Goal: Use online tool/utility: Utilize a website feature to perform a specific function

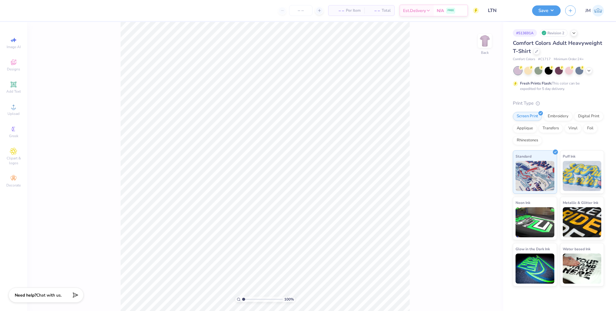
click at [493, 44] on div "100 % Back" at bounding box center [265, 166] width 476 height 289
click at [483, 44] on img at bounding box center [485, 41] width 24 height 24
click at [12, 112] on span "Upload" at bounding box center [14, 113] width 12 height 5
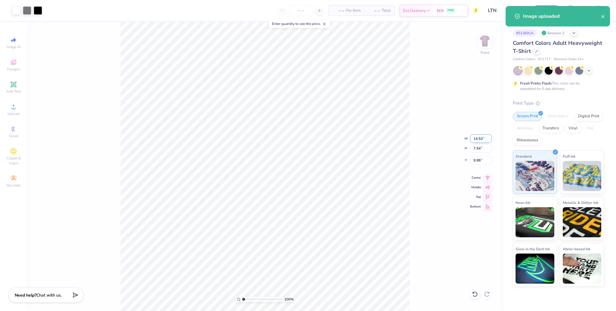
click at [478, 140] on input "14.53" at bounding box center [481, 138] width 22 height 8
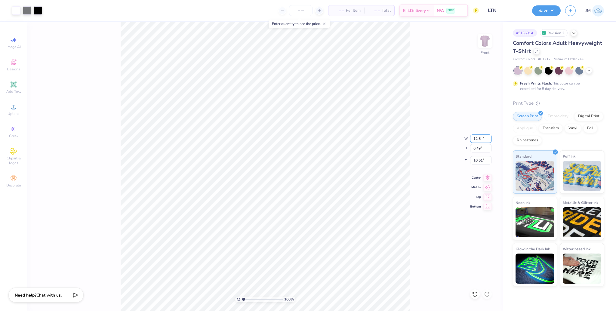
type input "12.50"
type input "6.49"
click at [482, 160] on input "10.51" at bounding box center [481, 160] width 22 height 8
type input "3.00"
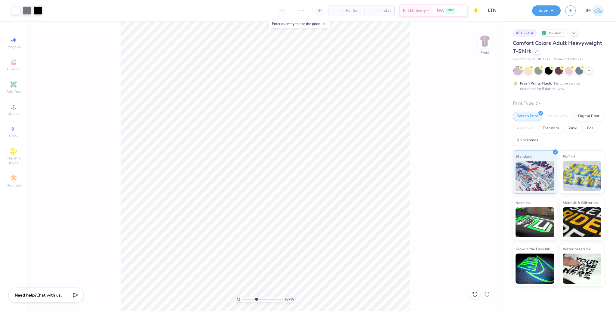
drag, startPoint x: 243, startPoint y: 300, endPoint x: 257, endPoint y: 296, distance: 14.2
click at [256, 298] on input "range" at bounding box center [262, 299] width 41 height 5
drag, startPoint x: 248, startPoint y: 298, endPoint x: 242, endPoint y: 296, distance: 5.8
click at [242, 297] on input "range" at bounding box center [262, 299] width 41 height 5
drag, startPoint x: 245, startPoint y: 299, endPoint x: 254, endPoint y: 299, distance: 9.3
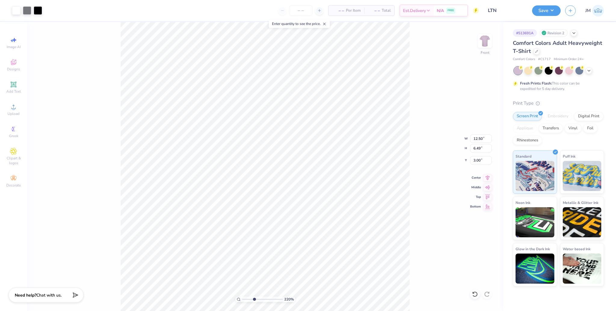
click at [254, 299] on input "range" at bounding box center [262, 299] width 41 height 5
drag, startPoint x: 260, startPoint y: 300, endPoint x: 283, endPoint y: 295, distance: 23.4
click at [283, 297] on input "range" at bounding box center [262, 299] width 41 height 5
drag, startPoint x: 276, startPoint y: 299, endPoint x: 189, endPoint y: 289, distance: 88.4
type input "1"
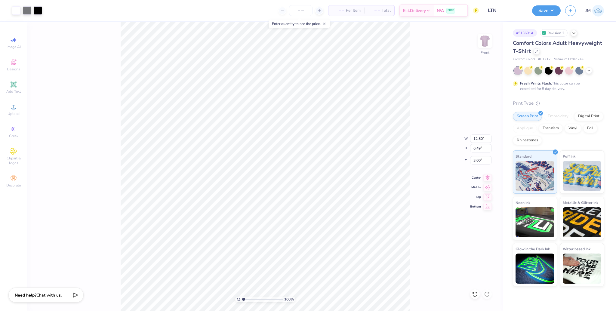
click at [242, 297] on input "range" at bounding box center [262, 299] width 41 height 5
click at [17, 108] on div "Upload" at bounding box center [13, 110] width 21 height 18
click at [489, 44] on img at bounding box center [485, 41] width 24 height 24
click at [19, 109] on div "Upload" at bounding box center [13, 110] width 21 height 18
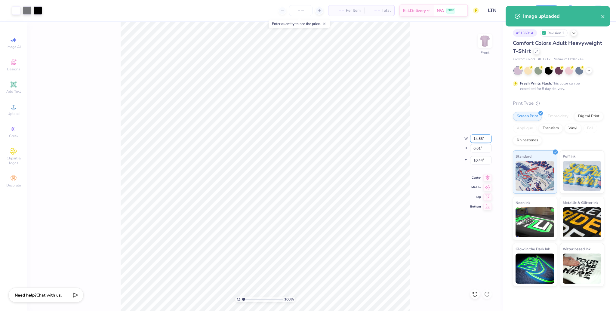
click at [480, 137] on input "14.53" at bounding box center [481, 138] width 22 height 8
type input "12.50"
type input "5.69"
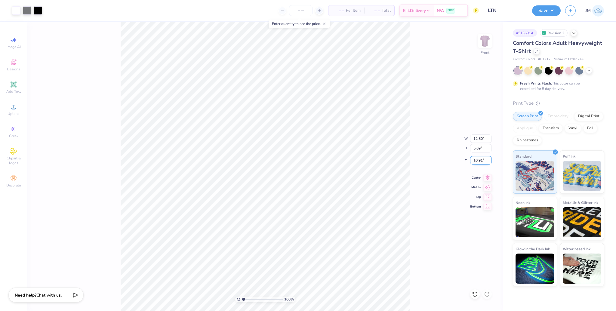
click at [474, 159] on input "10.91" at bounding box center [481, 160] width 22 height 8
type input "3.00"
click at [489, 179] on icon at bounding box center [487, 176] width 8 height 7
click at [542, 11] on button "Save" at bounding box center [546, 10] width 29 height 11
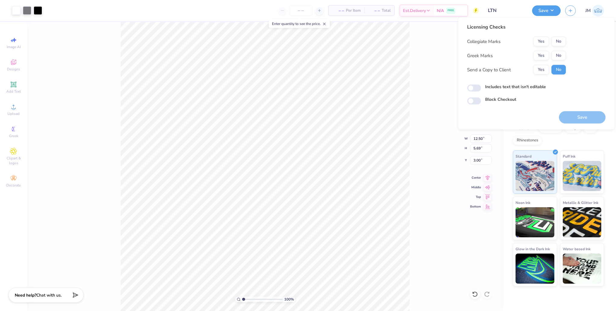
click at [557, 43] on button "No" at bounding box center [558, 42] width 14 height 10
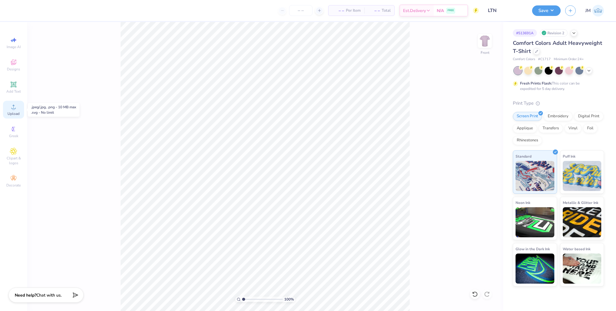
click at [17, 112] on span "Upload" at bounding box center [14, 113] width 12 height 5
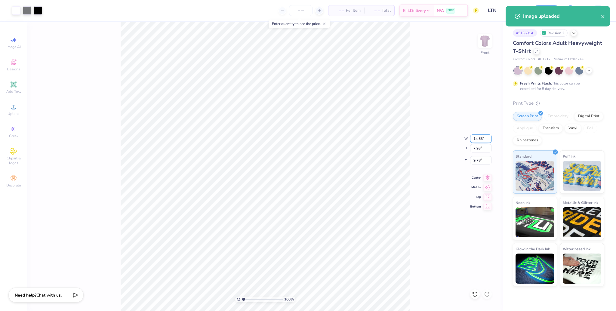
click at [476, 139] on input "14.53" at bounding box center [481, 138] width 22 height 8
type input "12.50"
type input "6.82"
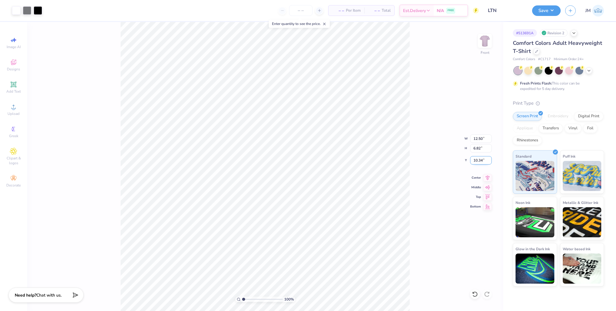
click at [480, 161] on input "10.34" at bounding box center [481, 160] width 22 height 8
type input "3.00"
drag, startPoint x: 248, startPoint y: 299, endPoint x: 255, endPoint y: 296, distance: 6.7
click at [253, 298] on div "100 %" at bounding box center [265, 299] width 60 height 5
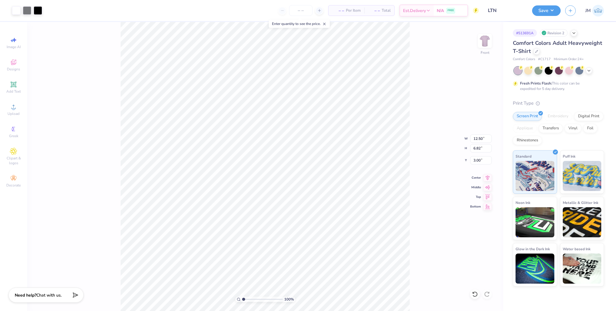
click at [551, 15] on div "Save" at bounding box center [546, 10] width 29 height 11
click at [550, 9] on button "Save" at bounding box center [546, 10] width 29 height 11
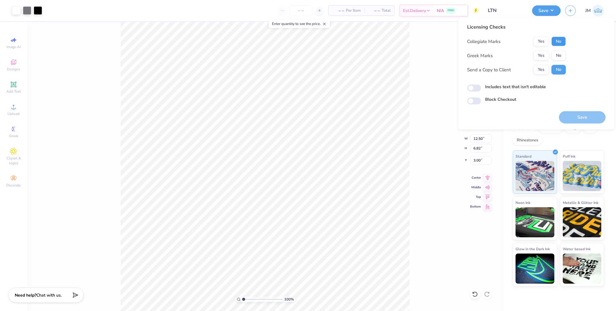
click at [562, 42] on button "No" at bounding box center [558, 42] width 14 height 10
click at [541, 62] on div "Collegiate Marks Yes No Greek Marks Yes No Send a Copy to Client Yes No" at bounding box center [516, 56] width 99 height 38
click at [539, 57] on button "Yes" at bounding box center [541, 56] width 16 height 10
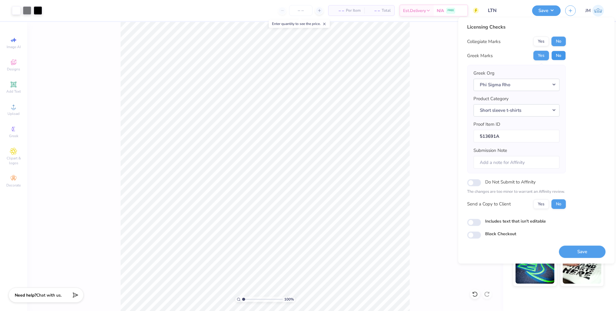
click at [555, 54] on button "No" at bounding box center [558, 56] width 14 height 10
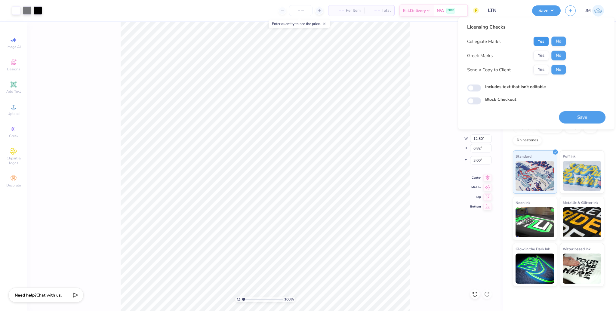
click at [540, 40] on button "Yes" at bounding box center [541, 42] width 16 height 10
click at [557, 38] on button "No" at bounding box center [558, 42] width 14 height 10
click at [536, 54] on button "Yes" at bounding box center [541, 56] width 16 height 10
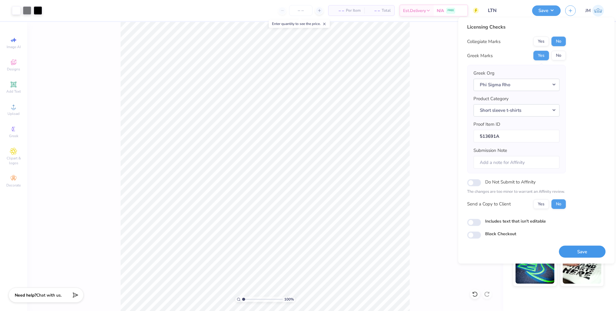
click at [580, 252] on button "Save" at bounding box center [582, 251] width 47 height 12
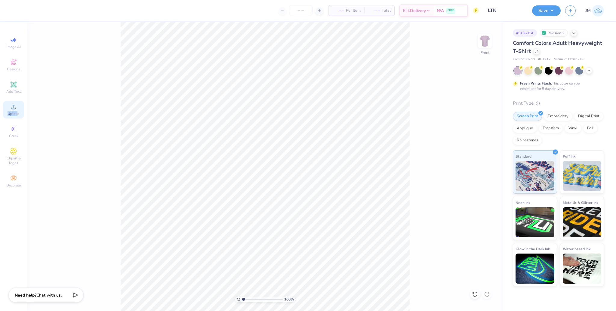
click at [17, 110] on div "Upload" at bounding box center [13, 110] width 21 height 18
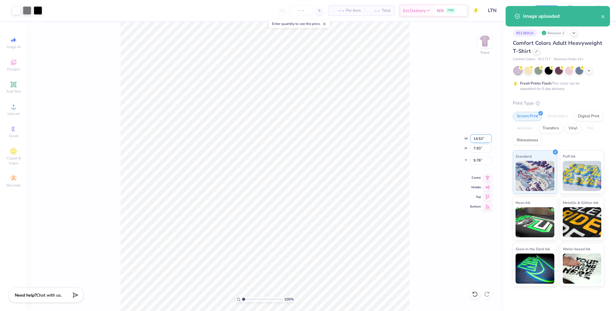
click at [478, 140] on input "14.53" at bounding box center [481, 138] width 22 height 8
type input "12.50"
type input "6.82"
type input "10.34"
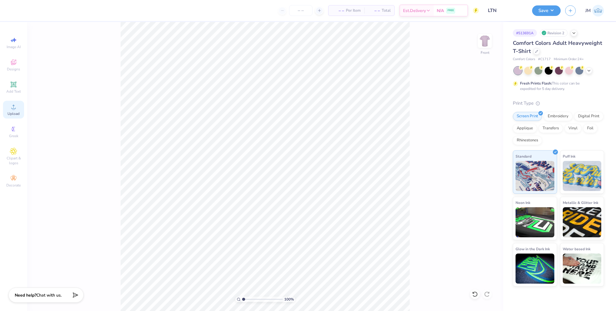
click at [7, 108] on div "Upload" at bounding box center [13, 110] width 21 height 18
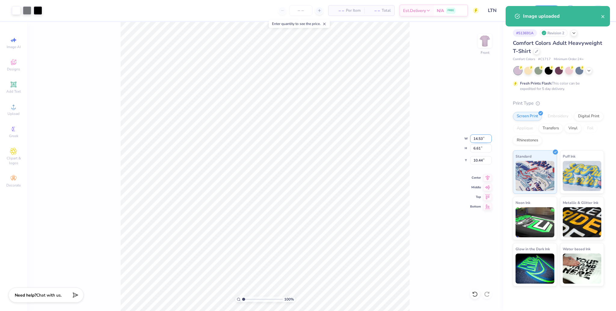
click at [478, 138] on input "14.53" at bounding box center [481, 138] width 22 height 8
type input "12.50"
type input "5.69"
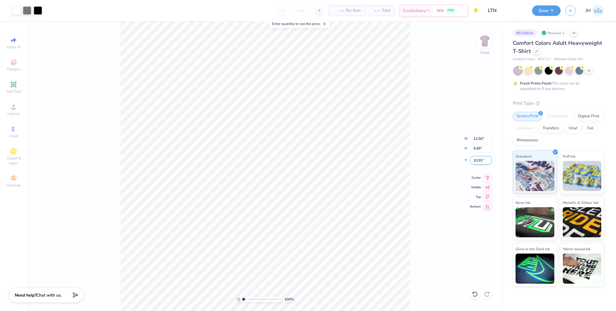
click at [477, 158] on input "10.91" at bounding box center [481, 160] width 22 height 8
type input "3.00"
click at [548, 8] on button "Save" at bounding box center [546, 10] width 29 height 11
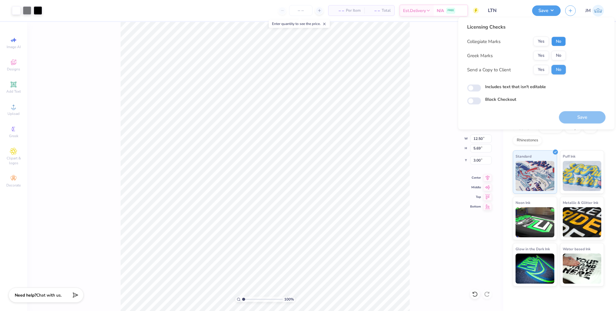
click at [556, 40] on button "No" at bounding box center [558, 42] width 14 height 10
click at [542, 52] on button "Yes" at bounding box center [541, 56] width 16 height 10
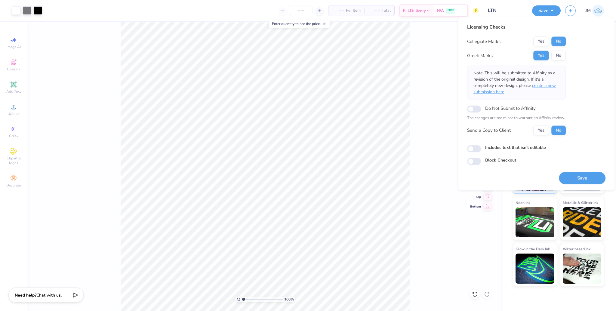
click at [549, 83] on span "create a new submission here" at bounding box center [515, 89] width 82 height 12
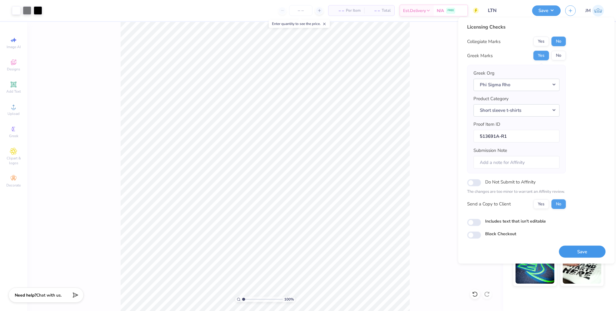
click at [576, 248] on button "Save" at bounding box center [582, 251] width 47 height 12
click at [426, 154] on div "100 % Front W 12.50 12.50 " H 5.69 5.69 " Y 3.00 3.00 " Center Middle Top Bottom" at bounding box center [265, 166] width 476 height 289
